Goal: Task Accomplishment & Management: Complete application form

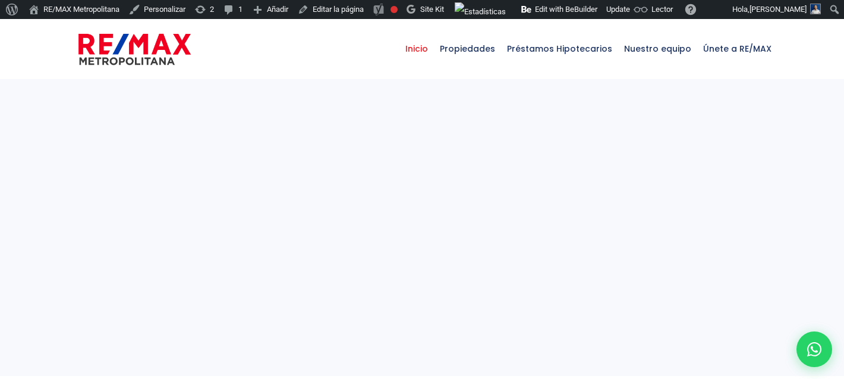
select select
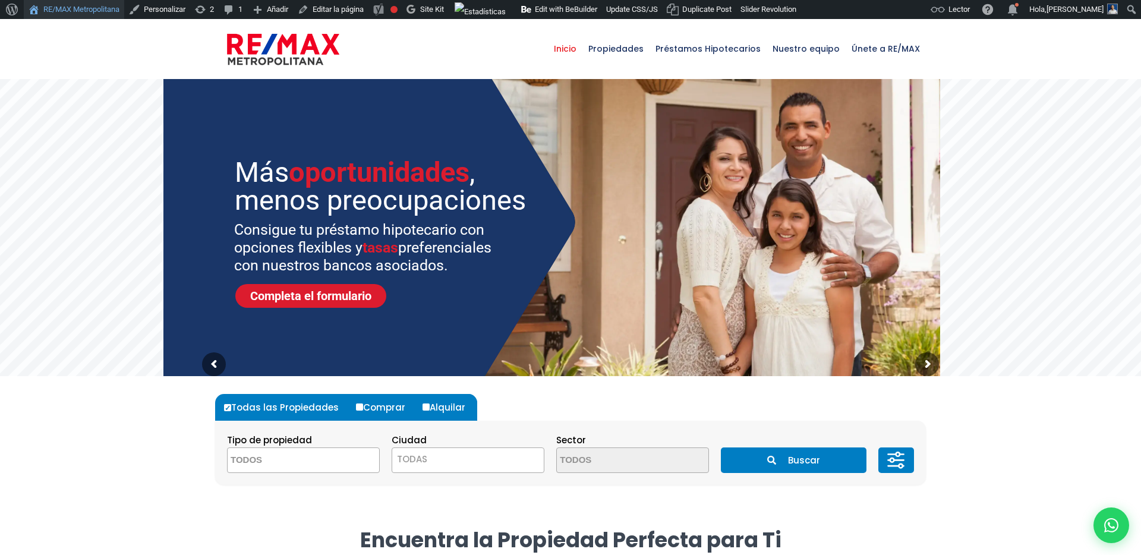
click at [45, 16] on link "RE/MAX Metropolitana" at bounding box center [74, 9] width 100 height 19
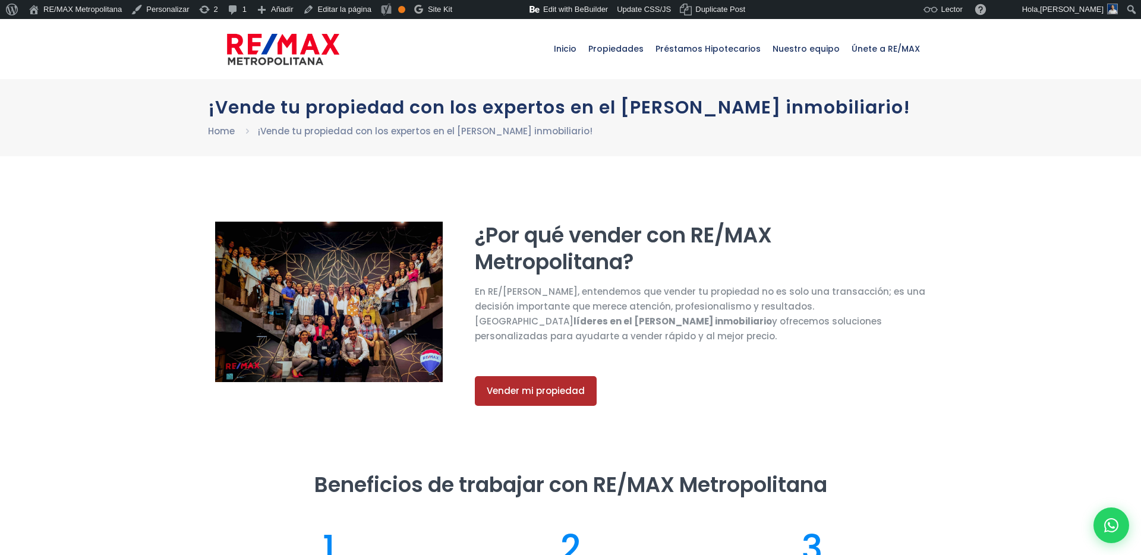
select select "DO"
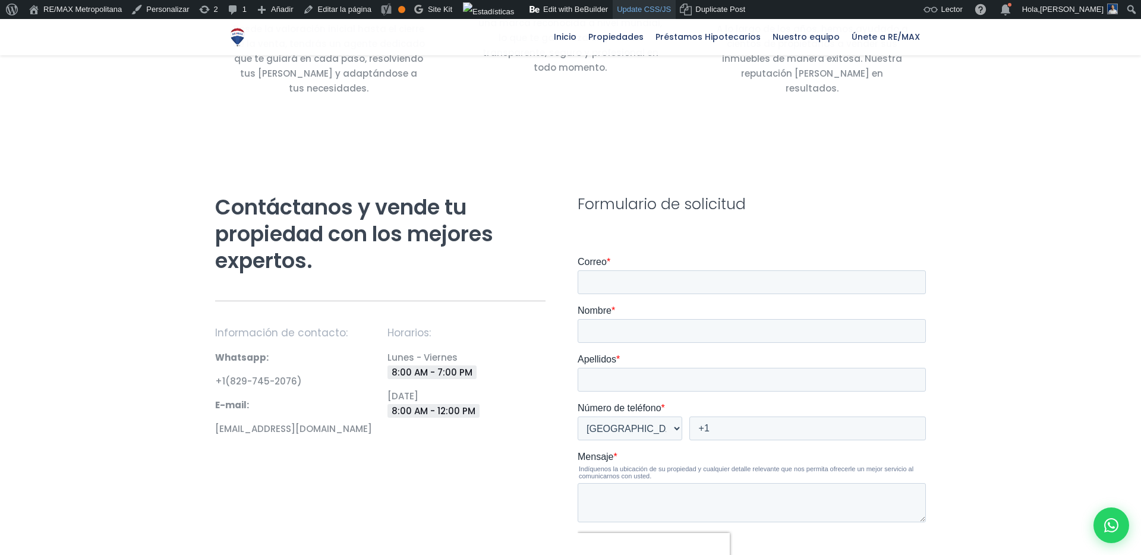
scroll to position [883, 0]
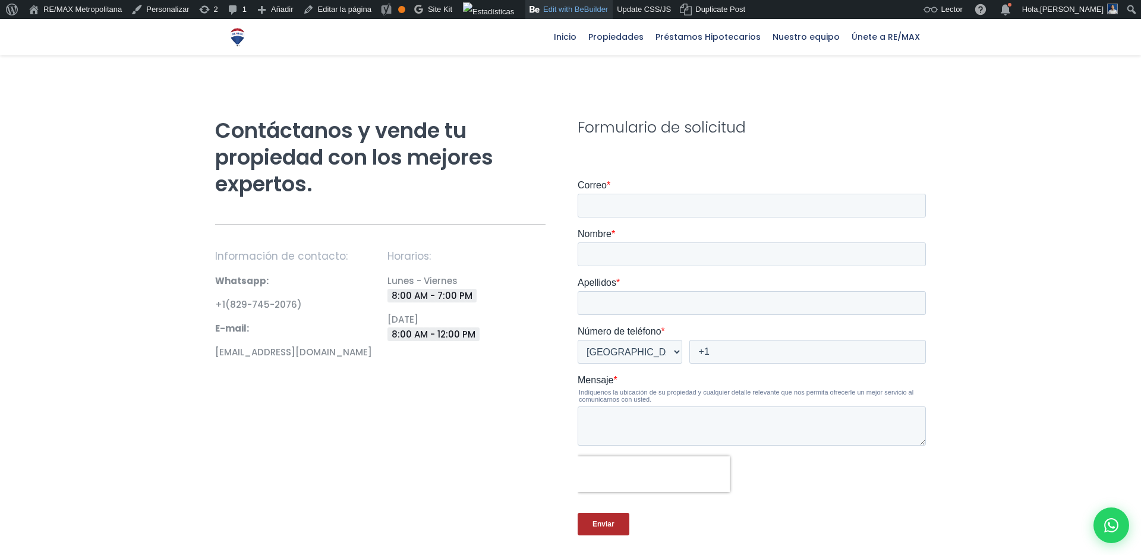
click at [603, 9] on link "Edit with BeBuilder" at bounding box center [568, 9] width 87 height 19
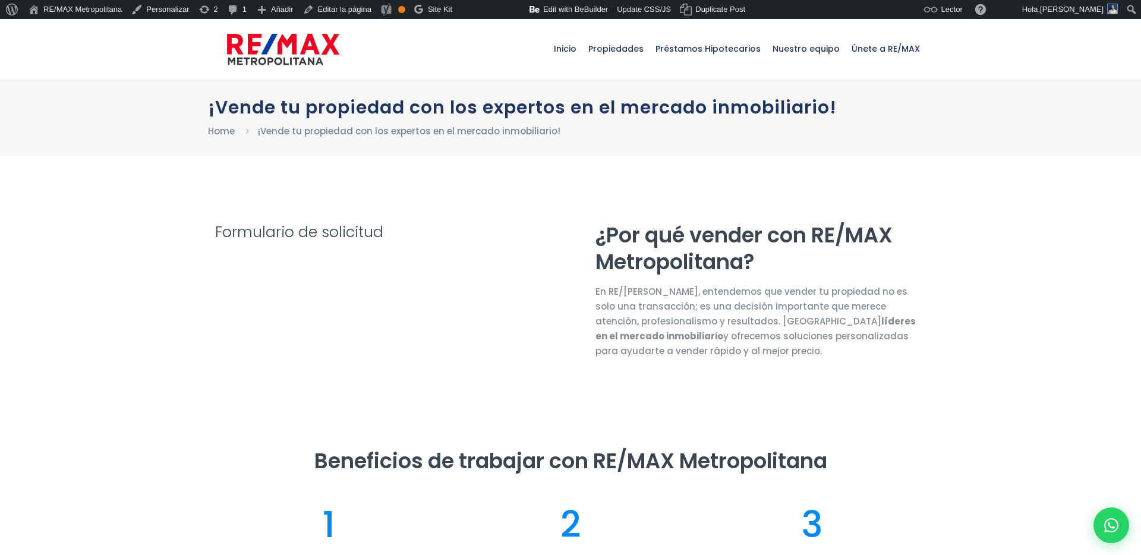
select select "DO"
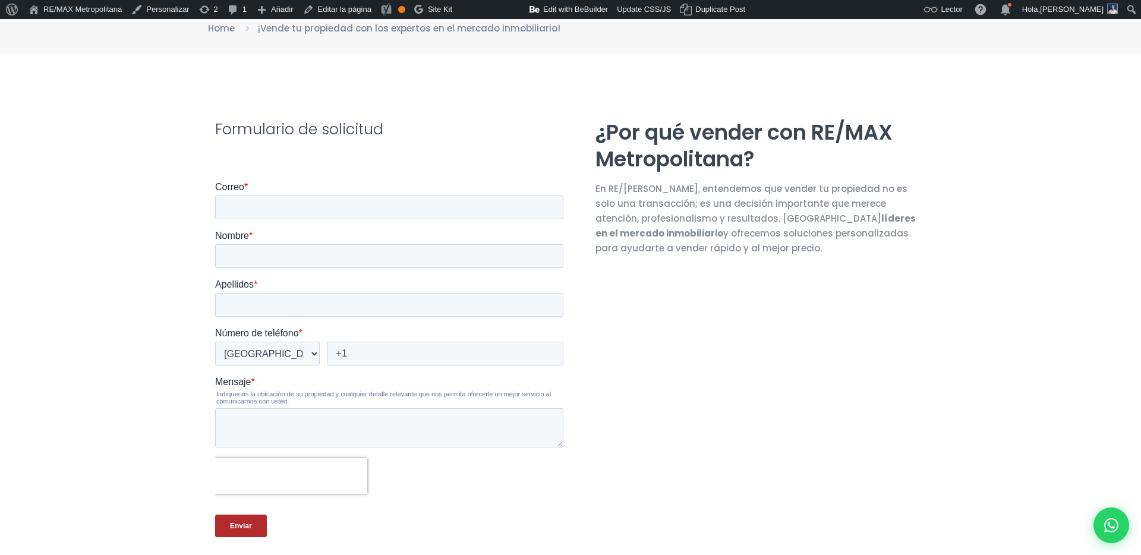
scroll to position [156, 0]
